Goal: Task Accomplishment & Management: Use online tool/utility

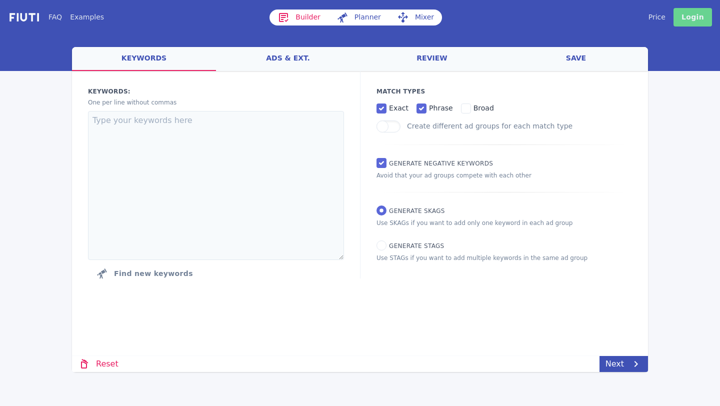
click at [706, 19] on link "Login" at bounding box center [693, 17] width 39 height 19
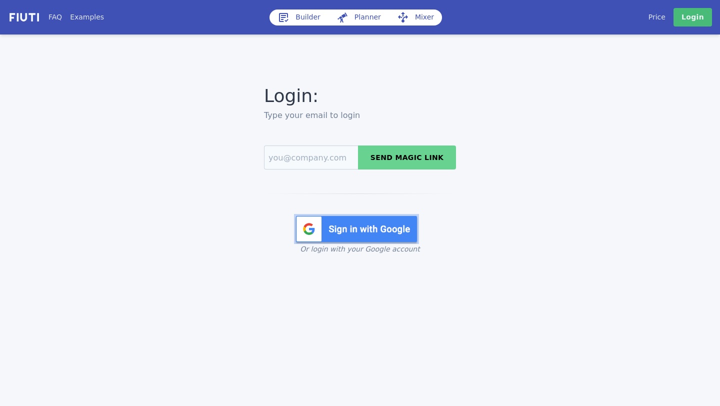
click at [356, 223] on img at bounding box center [356, 229] width 125 height 30
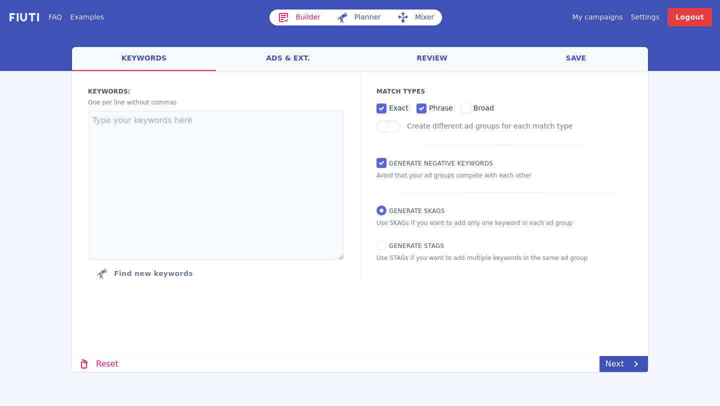
click at [597, 19] on link "My campaigns" at bounding box center [597, 17] width 51 height 11
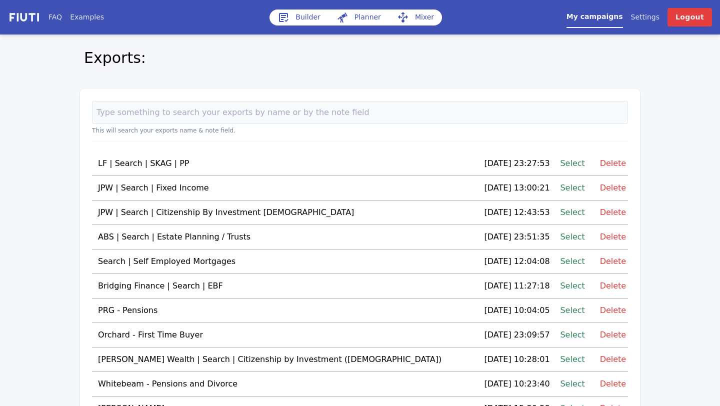
click at [286, 17] on icon at bounding box center [284, 18] width 12 height 12
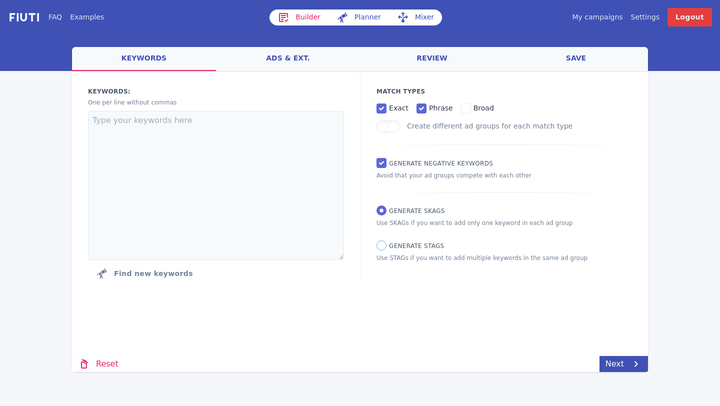
click at [383, 247] on input "Generate STAGs" at bounding box center [382, 246] width 10 height 10
radio input "true"
radio input "false"
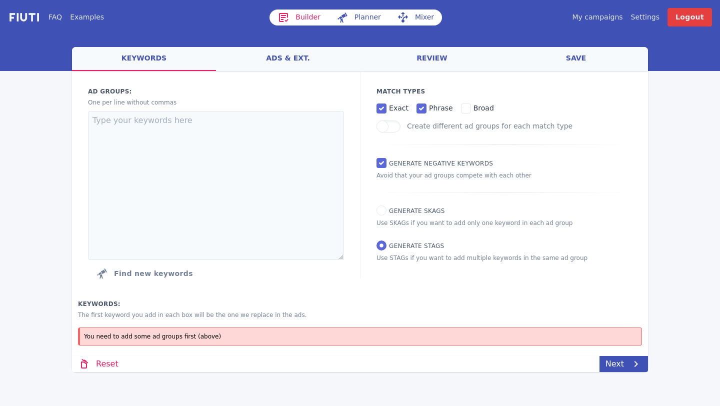
click at [300, 89] on label "Ad groups:" at bounding box center [216, 91] width 256 height 9
click at [282, 116] on textarea at bounding box center [216, 185] width 256 height 149
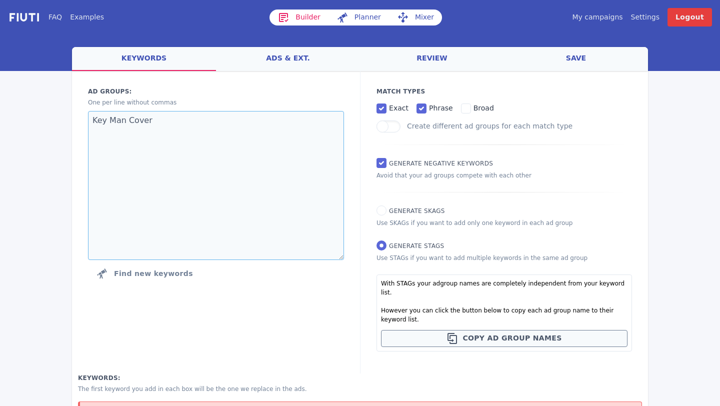
paste textarea "key person insurance"
paste textarea "key person insurance quotes"
type textarea "Key Man Cover key person insurance key person insurance quotes"
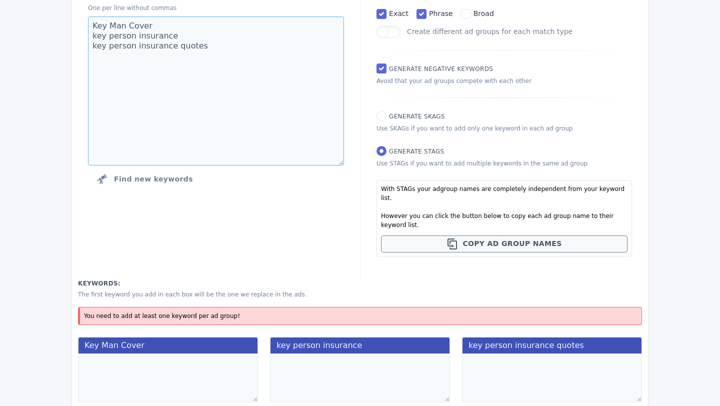
scroll to position [123, 0]
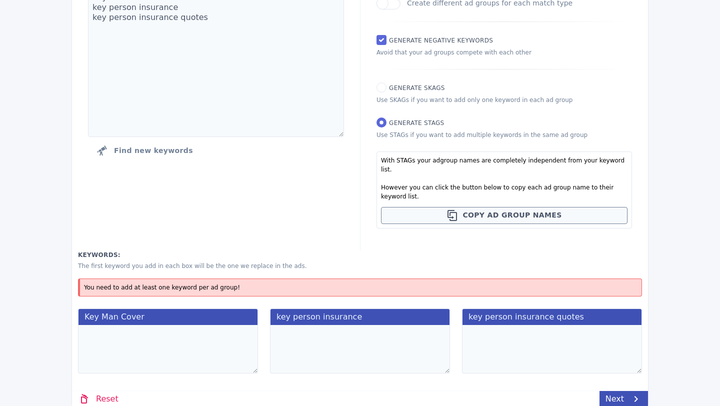
click at [122, 328] on textarea at bounding box center [168, 349] width 180 height 49
paste textarea "key man insurance key man cover key man cover insurance key man life insurance …"
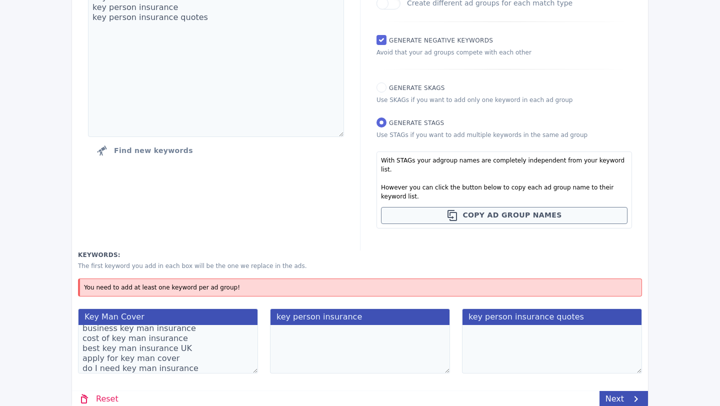
type textarea "key man insurance key man cover key man cover insurance key man life insurance …"
click at [300, 329] on textarea at bounding box center [360, 349] width 180 height 49
paste textarea "Lore ip dolorsi Ametco ad elitse doeiusm tempor inc utla Etdo magnaaliquae Ad'm…"
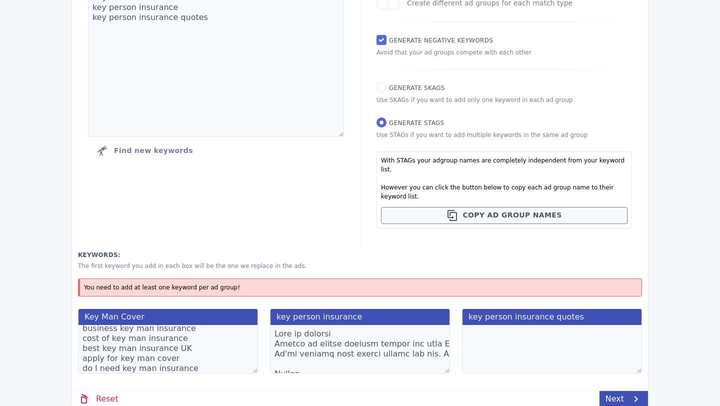
scroll to position [5129, 0]
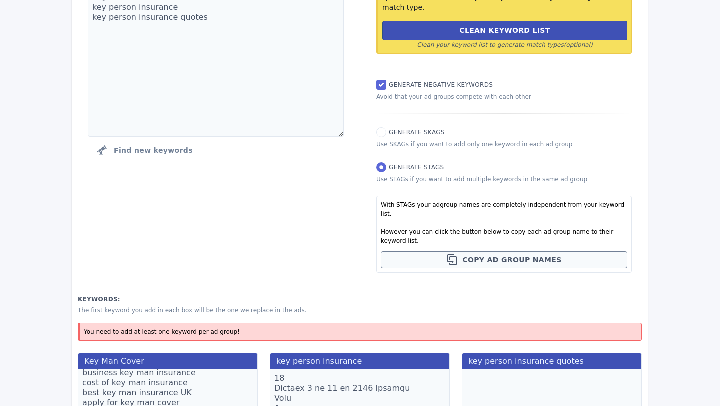
type textarea "Lore ip dolorsi Ametco ad elitse doeiusm tempor inc utla Etdo magnaaliquae Ad'm…"
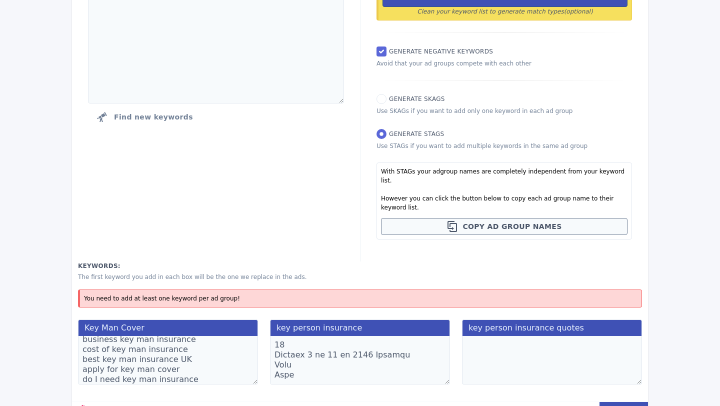
click at [497, 336] on textarea at bounding box center [552, 360] width 180 height 49
paste textarea "key person insurance quotes key man insurance quotes compare key man insurance …"
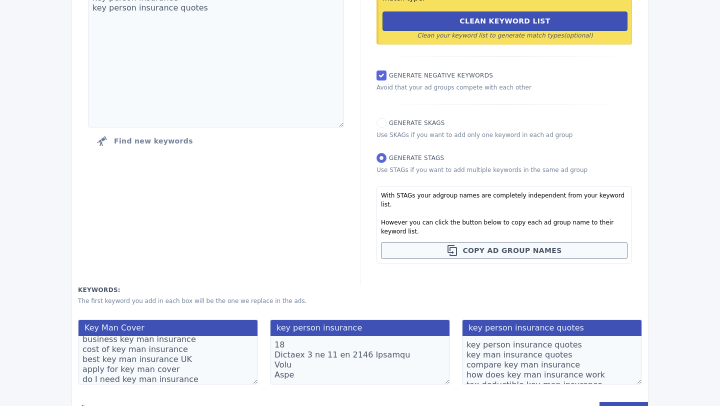
scroll to position [5130, 0]
type textarea "key person insurance quotes key man insurance quotes compare key man insurance …"
drag, startPoint x: 311, startPoint y: 357, endPoint x: 270, endPoint y: 325, distance: 52.0
click at [270, 336] on textarea at bounding box center [360, 360] width 180 height 49
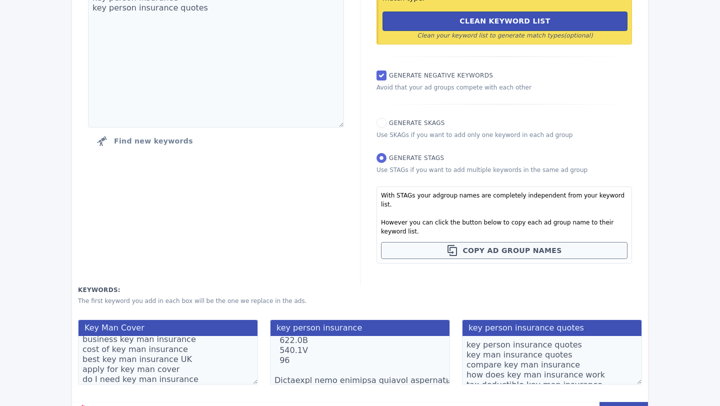
drag, startPoint x: 325, startPoint y: 358, endPoint x: 273, endPoint y: 333, distance: 57.7
click at [273, 336] on textarea at bounding box center [360, 360] width 180 height 49
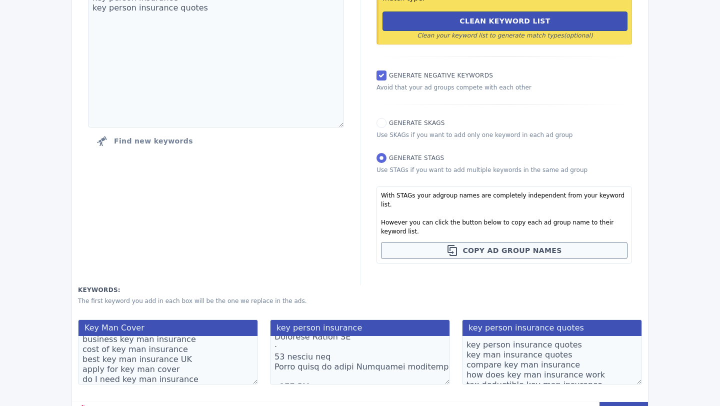
click at [304, 340] on textarea at bounding box center [360, 360] width 180 height 49
paste textarea "key person insurance key person cover key person cover insurance key person ins…"
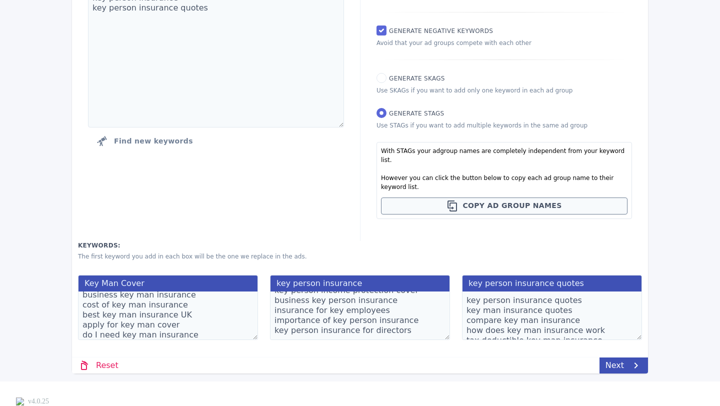
scroll to position [56, 0]
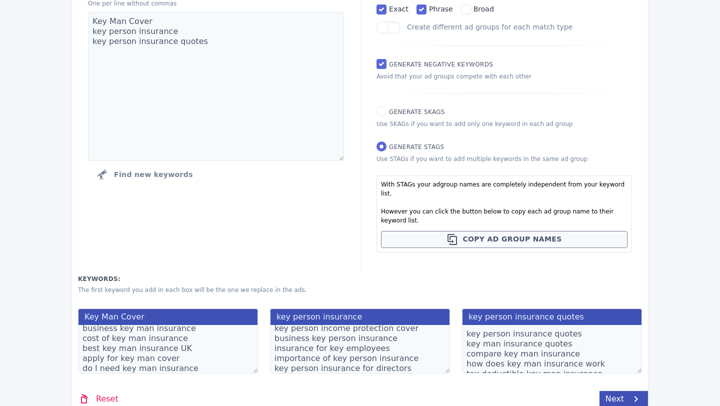
type textarea "key person insurance key person cover key person cover insurance key person ins…"
click at [139, 346] on textarea "key man insurance key man cover key man cover insurance key man life insurance …" at bounding box center [168, 349] width 180 height 49
click at [559, 336] on textarea "key person insurance quotes key man insurance quotes compare key man insurance …" at bounding box center [552, 349] width 180 height 49
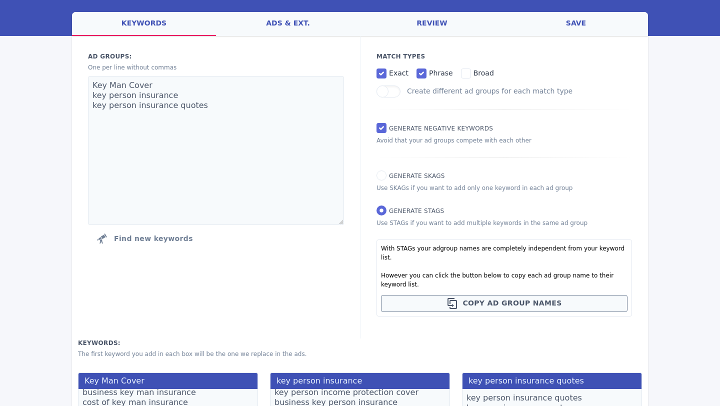
scroll to position [99, 0]
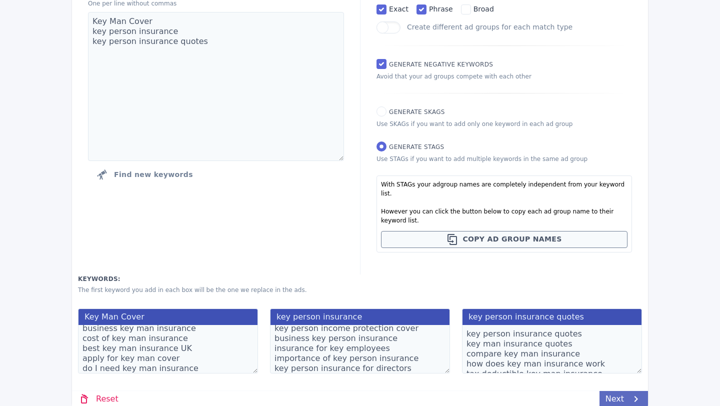
click at [635, 393] on icon at bounding box center [636, 399] width 12 height 12
